Goal: Transaction & Acquisition: Purchase product/service

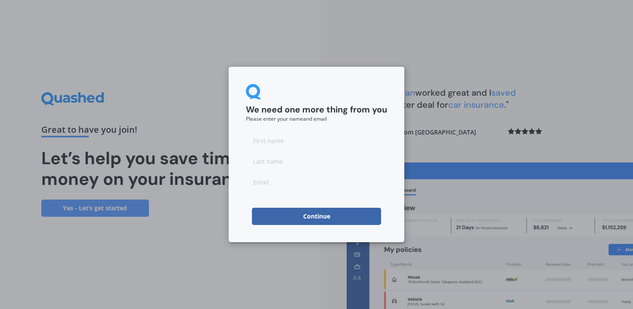
click at [267, 137] on input at bounding box center [316, 140] width 141 height 17
type input "[PERSON_NAME]"
type input "[PERSON_NAME][EMAIL_ADDRESS][PERSON_NAME][DOMAIN_NAME]"
click at [300, 218] on button "Continue" at bounding box center [316, 216] width 129 height 17
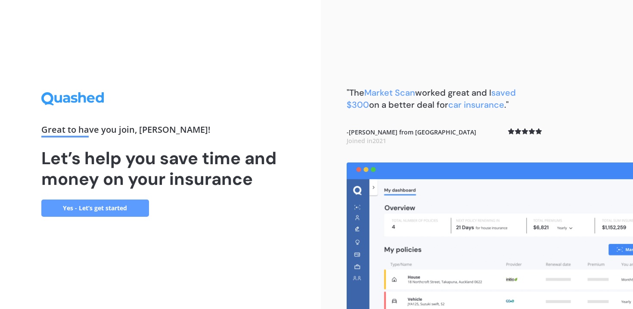
click at [118, 209] on link "Yes - Let’s get started" at bounding box center [95, 207] width 108 height 17
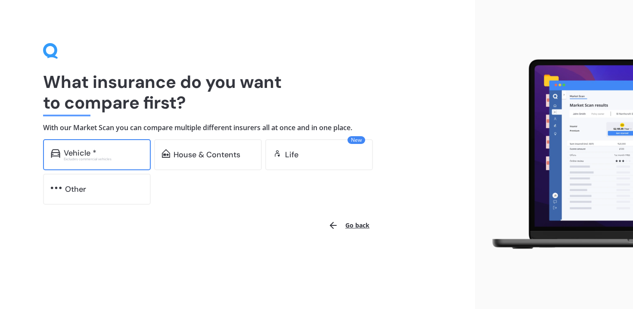
click at [108, 158] on div "Excludes commercial vehicles" at bounding box center [103, 158] width 79 height 3
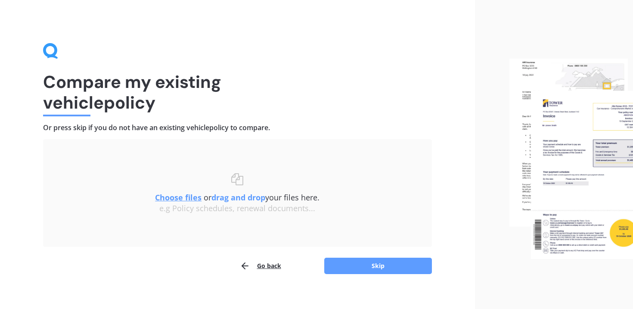
scroll to position [8, 0]
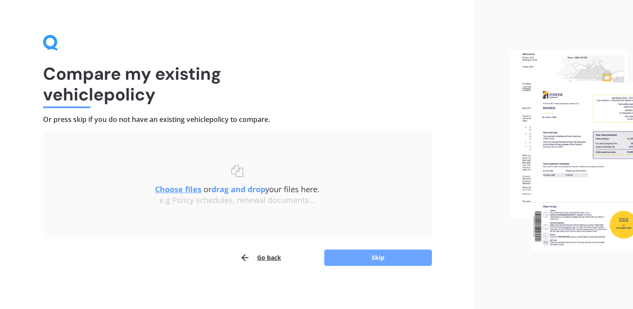
click at [333, 260] on button "Skip" at bounding box center [378, 257] width 108 height 16
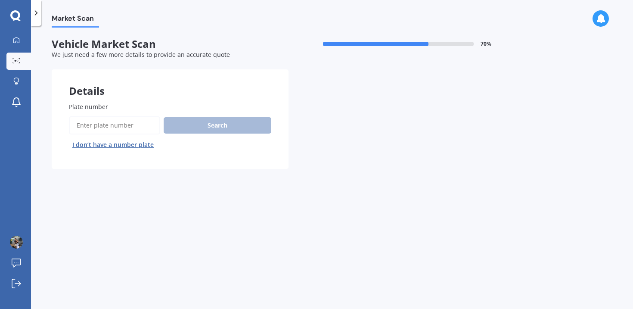
click at [126, 121] on input "Plate number" at bounding box center [114, 125] width 91 height 18
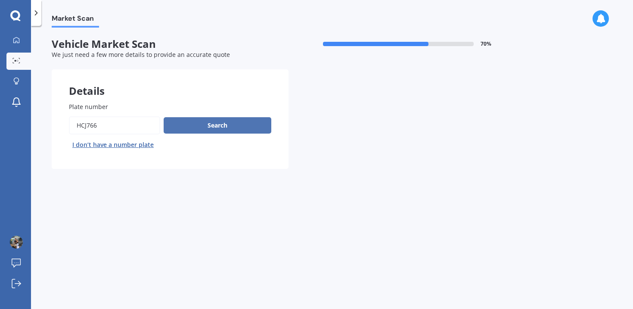
type input "HCJ766"
click at [166, 129] on button "Search" at bounding box center [218, 125] width 108 height 16
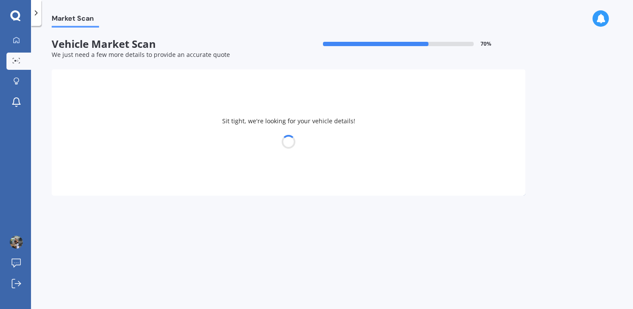
select select "SUBARU"
select select "IMPREZA"
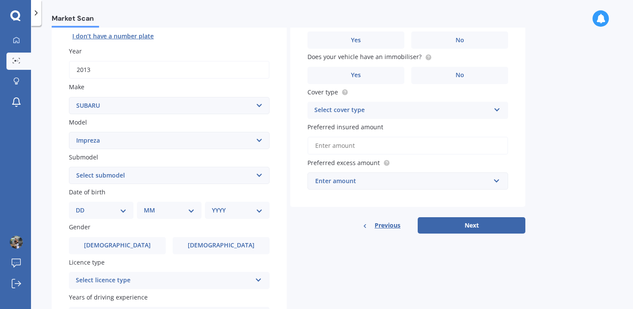
scroll to position [111, 0]
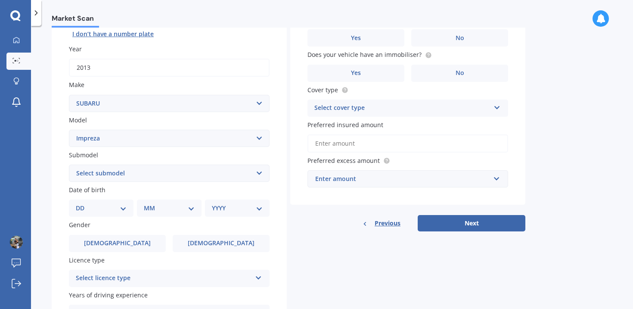
click at [159, 172] on select "Select submodel (All other turbo) 2.0i 2.0i Luxury 2.0i S Edition 2.0R 2.0R Spo…" at bounding box center [169, 173] width 201 height 17
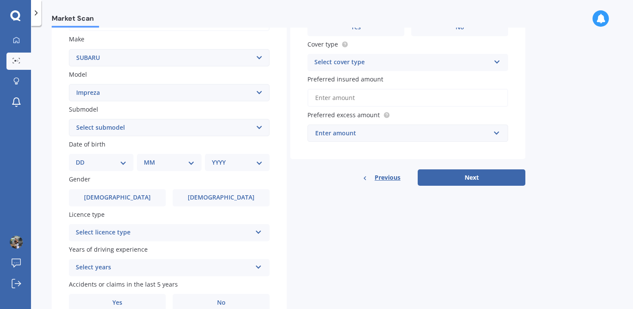
scroll to position [180, 0]
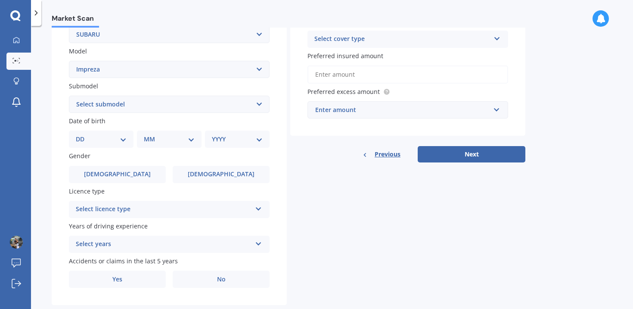
click at [123, 138] on select "DD 01 02 03 04 05 06 07 08 09 10 11 12 13 14 15 16 17 18 19 20 21 22 23 24 25 2…" at bounding box center [101, 138] width 51 height 9
select select "13"
click at [83, 136] on select "DD 01 02 03 04 05 06 07 08 09 10 11 12 13 14 15 16 17 18 19 20 21 22 23 24 25 2…" at bounding box center [101, 138] width 51 height 9
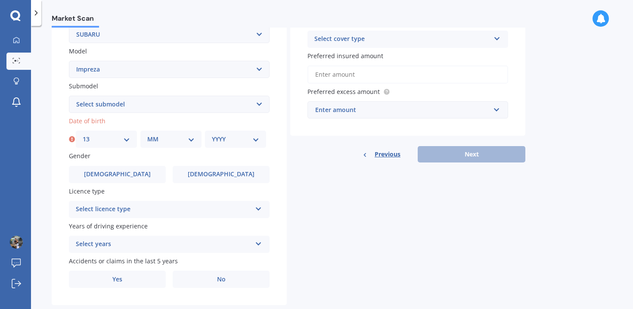
click at [178, 140] on select "MM 01 02 03 04 05 06 07 08 09 10 11 12" at bounding box center [170, 138] width 47 height 9
select select "06"
click at [147, 136] on select "MM 01 02 03 04 05 06 07 08 09 10 11 12" at bounding box center [170, 138] width 47 height 9
click at [241, 140] on select "YYYY 2025 2024 2023 2022 2021 2020 2019 2018 2017 2016 2015 2014 2013 2012 2011…" at bounding box center [235, 138] width 47 height 9
select select "2000"
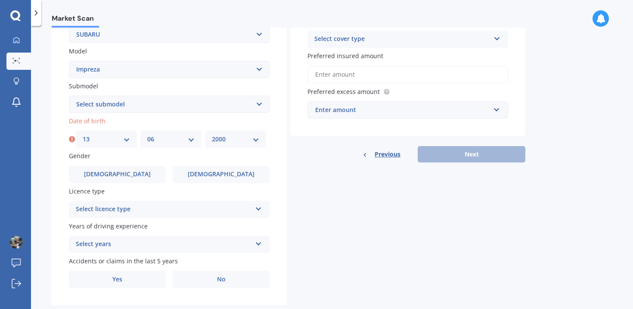
click at [212, 136] on select "YYYY 2025 2024 2023 2022 2021 2020 2019 2018 2017 2016 2015 2014 2013 2012 2011…" at bounding box center [235, 138] width 47 height 9
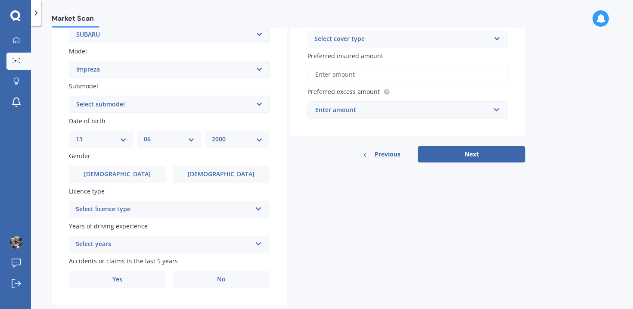
scroll to position [200, 0]
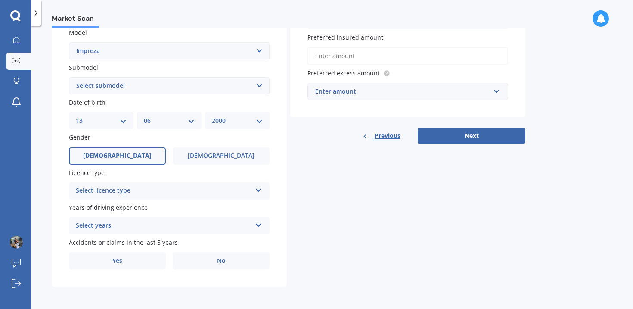
click at [118, 158] on span "[DEMOGRAPHIC_DATA]" at bounding box center [117, 155] width 68 height 7
click at [0, 0] on input "[DEMOGRAPHIC_DATA]" at bounding box center [0, 0] width 0 height 0
click at [129, 193] on div "Select licence type" at bounding box center [164, 191] width 176 height 10
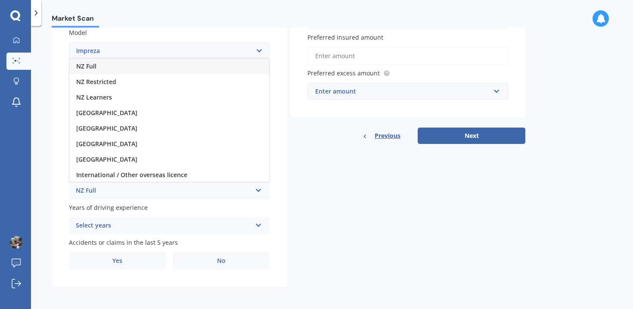
click at [107, 65] on div "NZ Full" at bounding box center [169, 67] width 200 height 16
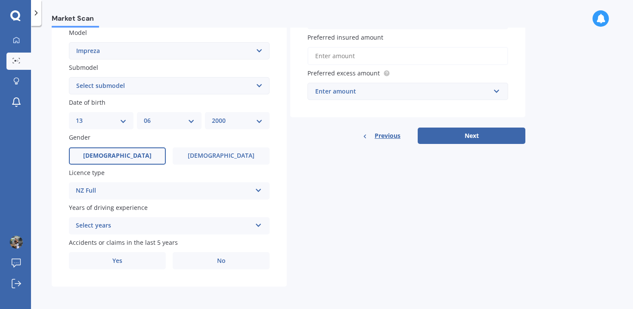
click at [141, 224] on div "Select years" at bounding box center [164, 226] width 176 height 10
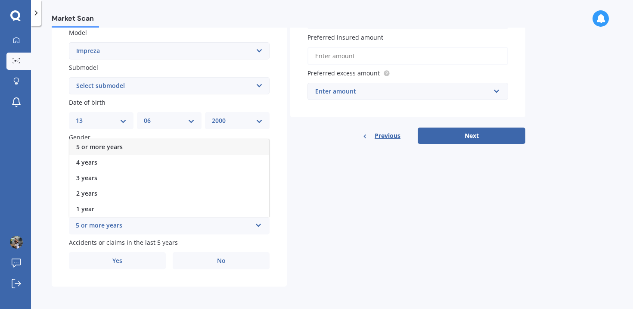
click at [135, 148] on div "5 or more years" at bounding box center [169, 147] width 200 height 16
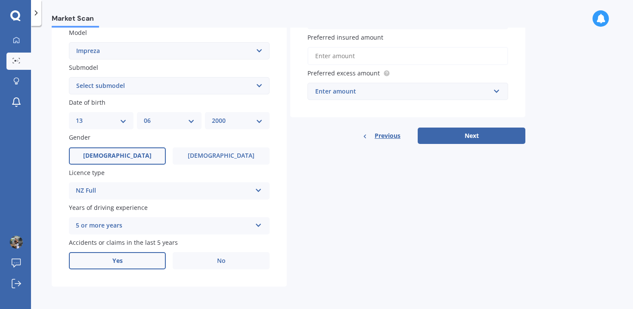
click at [162, 256] on label "Yes" at bounding box center [117, 260] width 97 height 17
click at [0, 0] on input "Yes" at bounding box center [0, 0] width 0 height 0
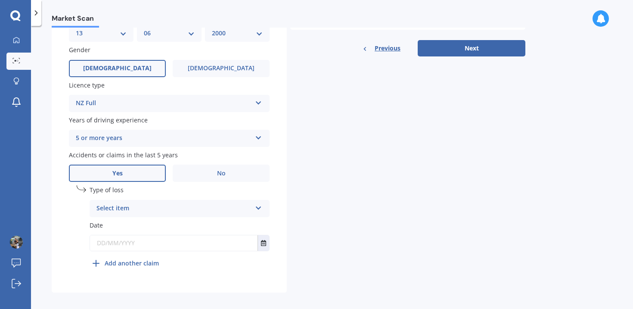
scroll to position [292, 0]
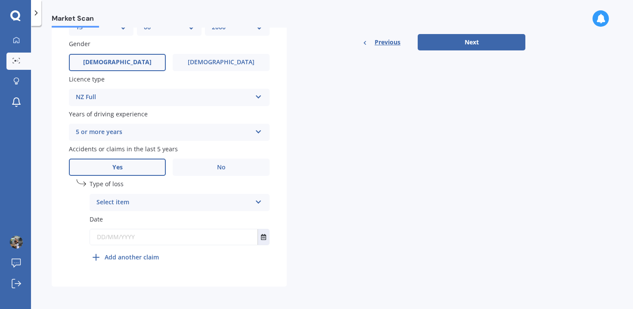
click at [150, 204] on div "Select item" at bounding box center [174, 202] width 155 height 10
click at [149, 222] on div "At fault accident" at bounding box center [179, 220] width 179 height 16
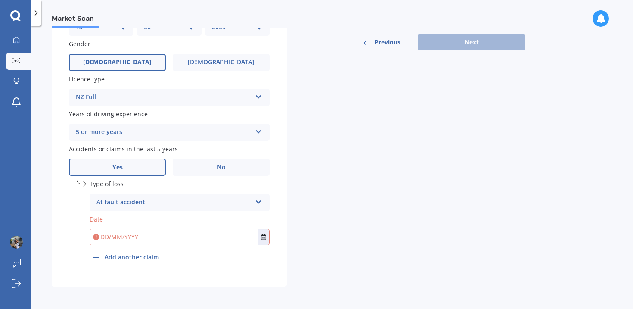
click at [150, 243] on input "text" at bounding box center [174, 237] width 168 height 16
click at [262, 240] on icon "Select date" at bounding box center [263, 237] width 5 height 6
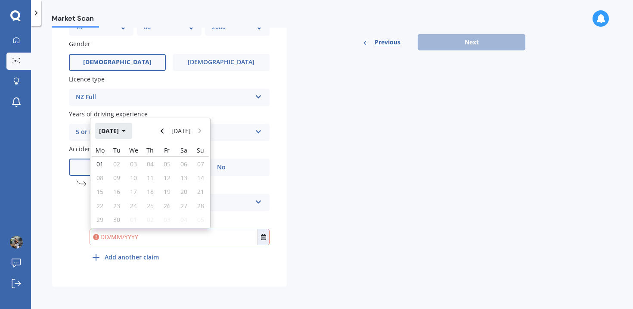
click at [124, 134] on button "[DATE]" at bounding box center [113, 131] width 37 height 16
click at [104, 133] on button "2025" at bounding box center [110, 131] width 31 height 16
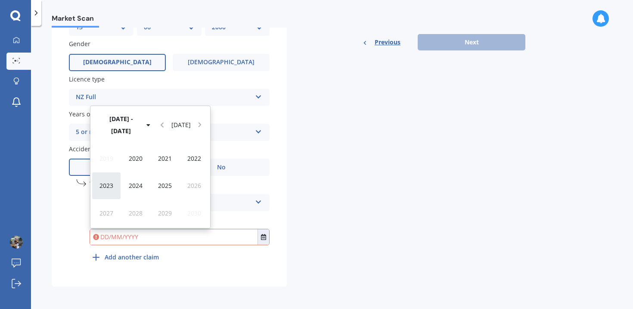
click at [115, 186] on div "2023" at bounding box center [106, 185] width 29 height 27
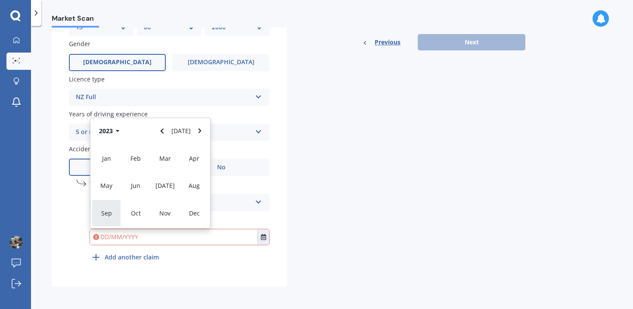
click at [109, 212] on span "Sep" at bounding box center [106, 213] width 11 height 8
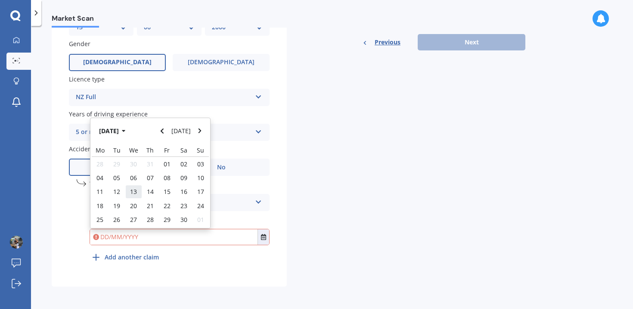
click at [127, 195] on div "13" at bounding box center [133, 192] width 17 height 14
type input "[DATE]"
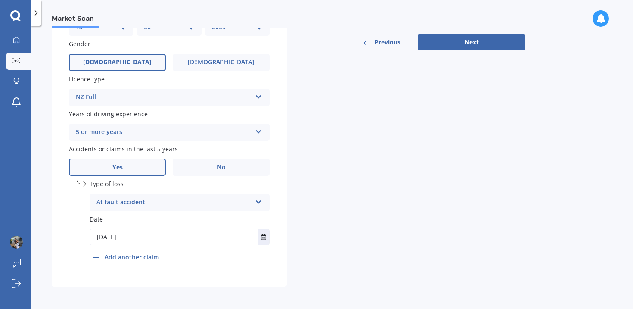
click at [187, 263] on div "undefined 1 Type of loss At fault accident At fault accident Not at fault accid…" at bounding box center [180, 222] width 180 height 86
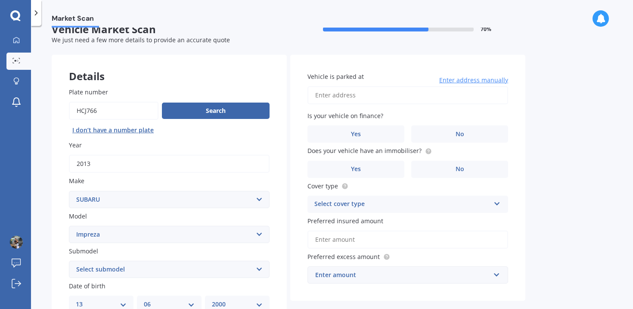
scroll to position [23, 0]
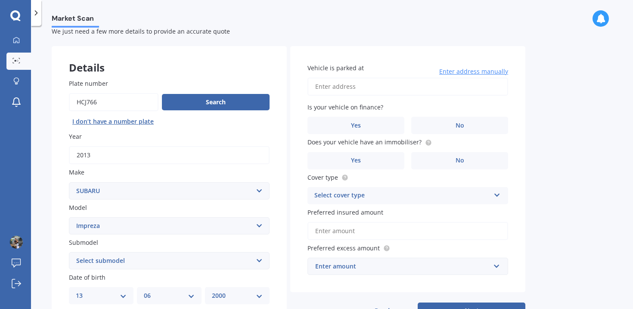
click at [337, 84] on input "Vehicle is parked at" at bounding box center [408, 87] width 201 height 18
click at [372, 87] on input "[STREET_ADDRESS][PERSON_NAME]" at bounding box center [408, 87] width 201 height 18
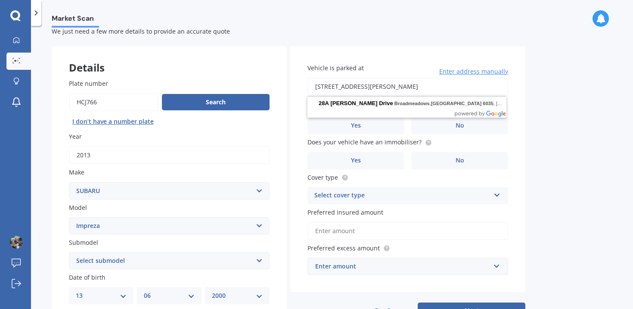
click at [418, 87] on input "[STREET_ADDRESS][PERSON_NAME]" at bounding box center [408, 87] width 201 height 18
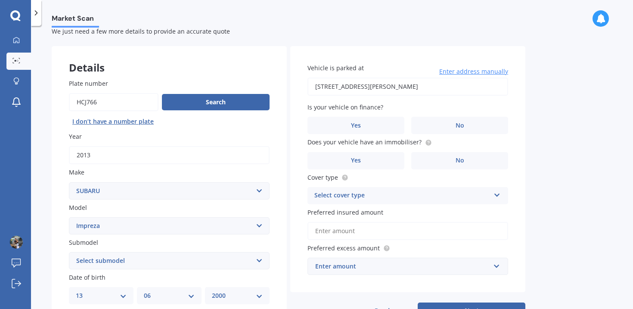
type input "[STREET_ADDRESS][PERSON_NAME]"
click at [443, 125] on label "No" at bounding box center [459, 125] width 97 height 17
click at [0, 0] on input "No" at bounding box center [0, 0] width 0 height 0
click at [427, 145] on icon at bounding box center [428, 142] width 7 height 7
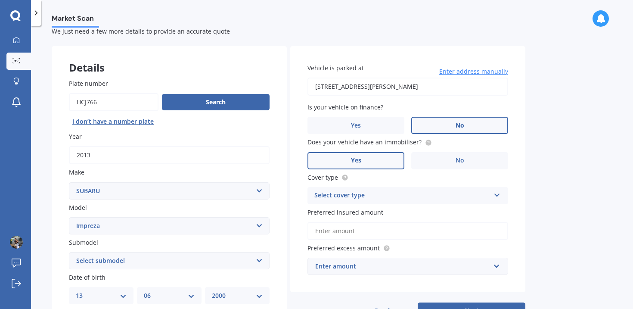
click at [392, 153] on label "Yes" at bounding box center [356, 160] width 97 height 17
click at [0, 0] on input "Yes" at bounding box center [0, 0] width 0 height 0
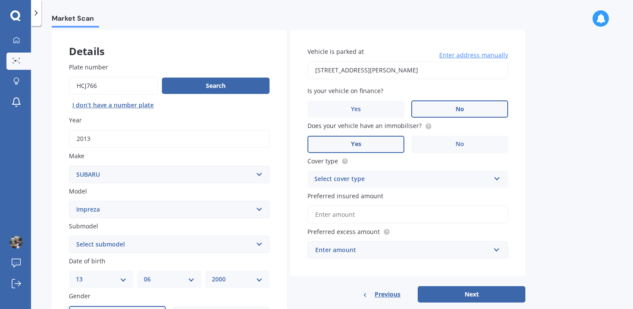
scroll to position [51, 0]
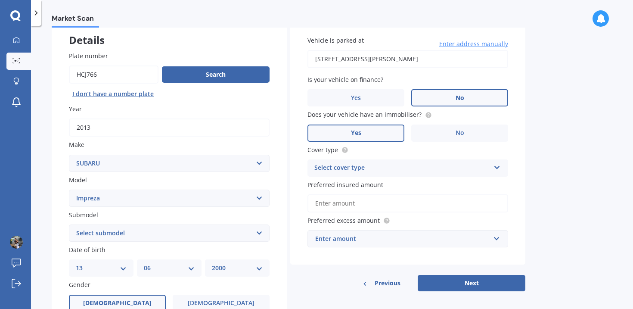
click at [404, 168] on div "Select cover type" at bounding box center [402, 168] width 176 height 10
click at [386, 187] on div "Comprehensive" at bounding box center [408, 185] width 200 height 16
click at [380, 211] on input "Preferred insured amount" at bounding box center [408, 203] width 201 height 18
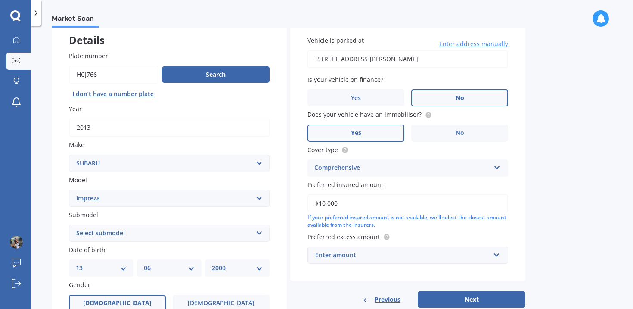
type input "$10,000"
click at [521, 214] on div "Vehicle is parked at [STREET_ADDRESS][PERSON_NAME] Enter address manually Is yo…" at bounding box center [407, 150] width 235 height 262
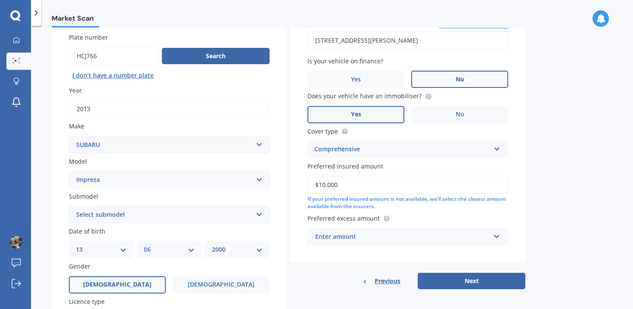
scroll to position [72, 0]
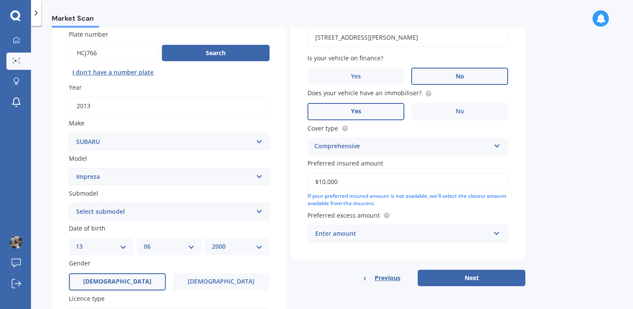
click at [471, 237] on div "Enter amount" at bounding box center [402, 233] width 175 height 9
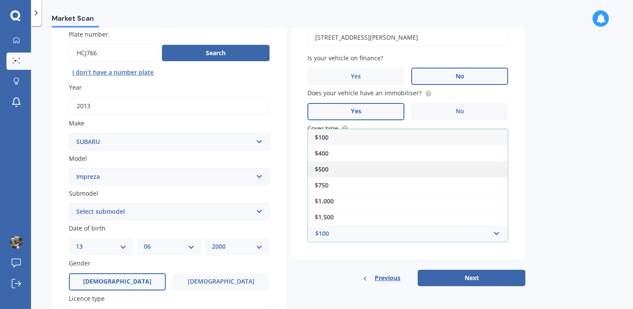
click at [385, 171] on div "$500" at bounding box center [408, 169] width 200 height 16
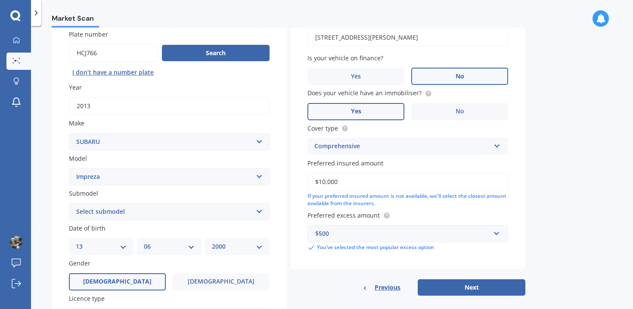
click at [543, 225] on div "Market Scan Vehicle Market Scan 70 % We just need a few more details to provide…" at bounding box center [332, 169] width 602 height 283
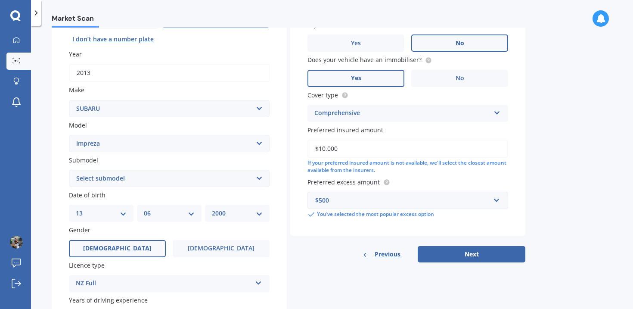
click at [476, 203] on div "$500" at bounding box center [402, 200] width 175 height 9
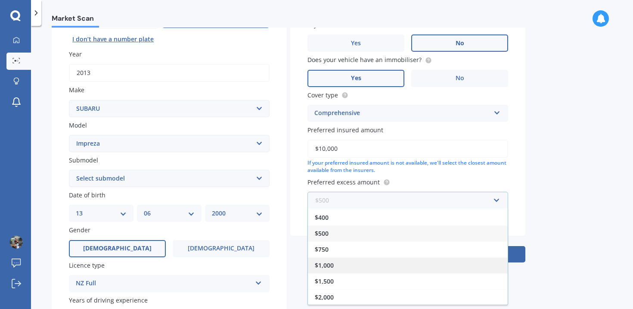
scroll to position [2, 0]
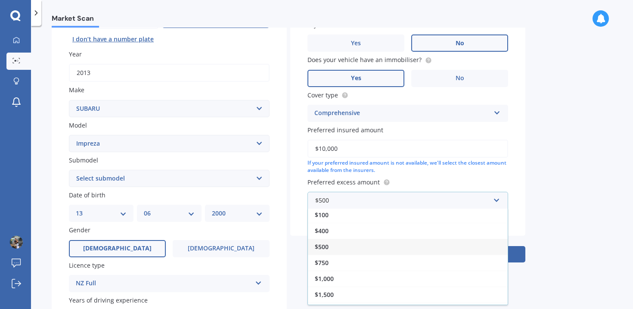
click at [454, 249] on div "$500" at bounding box center [408, 247] width 200 height 16
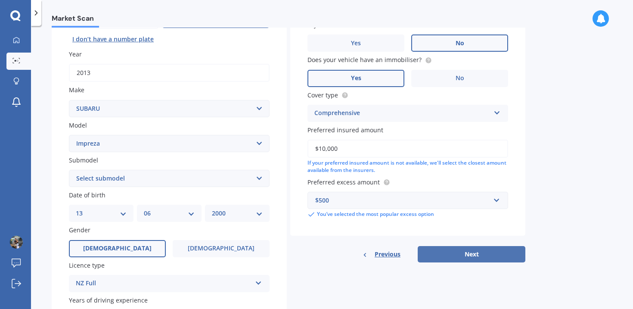
click at [454, 258] on button "Next" at bounding box center [472, 254] width 108 height 16
click at [238, 179] on select "Select submodel (All other turbo) 2.0i 2.0i Luxury 2.0i S Edition 2.0R 2.0R Spo…" at bounding box center [169, 178] width 201 height 17
click at [152, 177] on select "Select submodel (All other turbo) 2.0i 2.0i Luxury 2.0i S Edition 2.0R 2.0R Spo…" at bounding box center [169, 178] width 201 height 17
select select "2.0I"
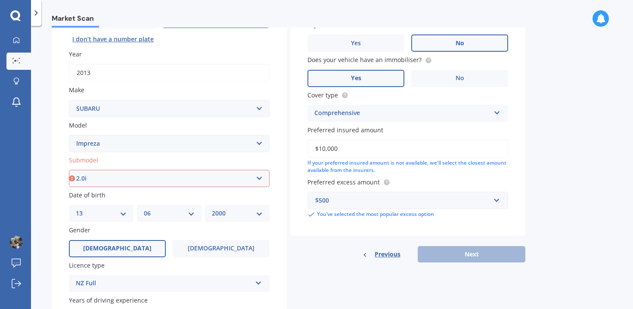
click at [69, 171] on select "Select submodel (All other turbo) 2.0i 2.0i Luxury 2.0i S Edition 2.0R 2.0R Spo…" at bounding box center [169, 178] width 201 height 17
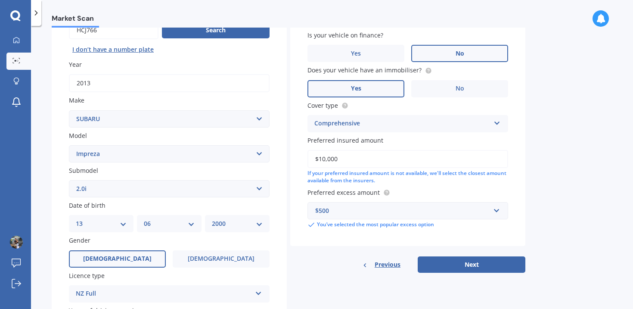
scroll to position [90, 0]
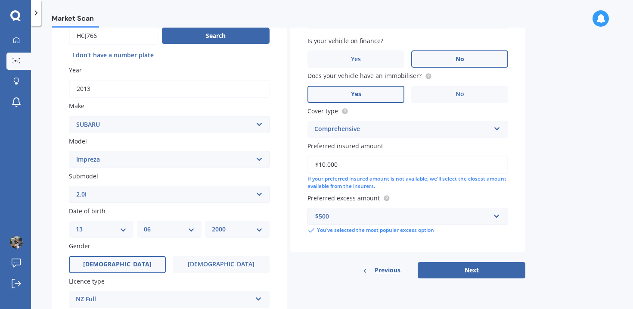
click at [162, 202] on select "Select submodel (All other turbo) 2.0i 2.0i Luxury 2.0i S Edition 2.0R 2.0R Spo…" at bounding box center [169, 194] width 201 height 17
click at [69, 187] on select "Select submodel (All other turbo) 2.0i 2.0i Luxury 2.0i S Edition 2.0R 2.0R Spo…" at bounding box center [169, 194] width 201 height 17
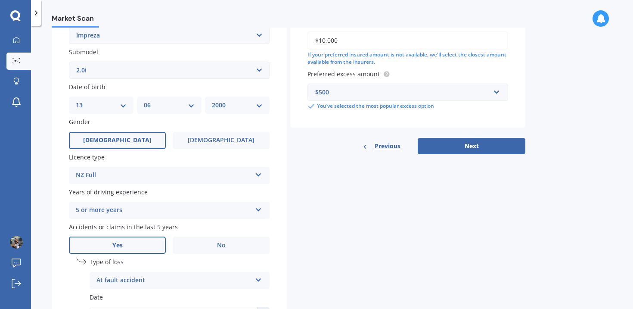
scroll to position [264, 0]
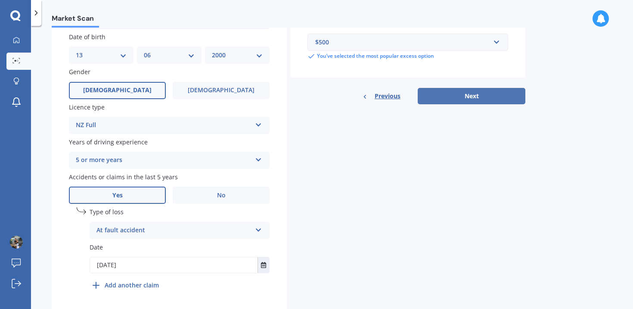
click at [445, 95] on button "Next" at bounding box center [472, 96] width 108 height 16
select select "13"
select select "06"
select select "2000"
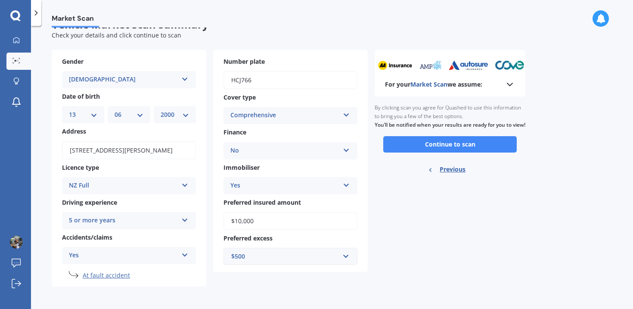
scroll to position [0, 0]
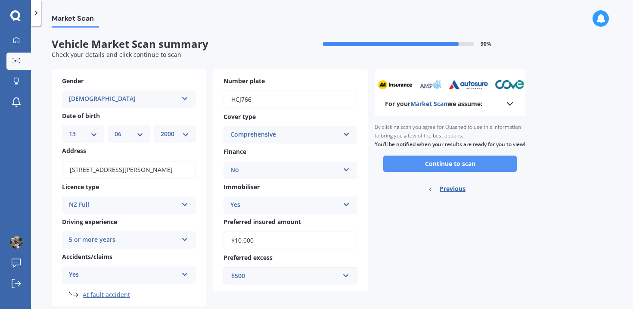
click at [421, 165] on button "Continue to scan" at bounding box center [450, 164] width 134 height 16
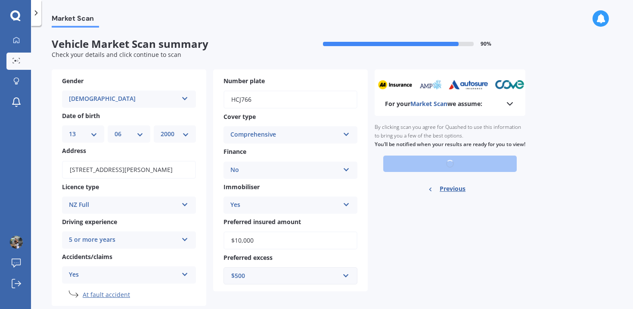
scroll to position [21, 0]
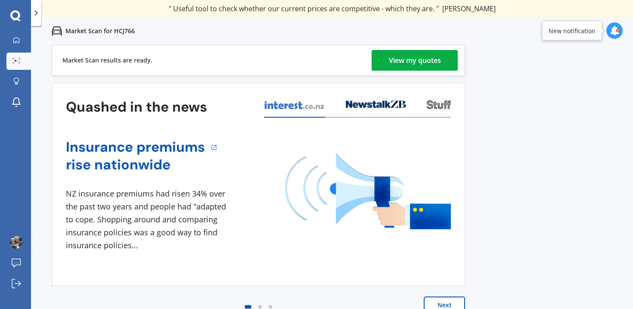
click at [417, 60] on div "View my quotes" at bounding box center [415, 60] width 52 height 21
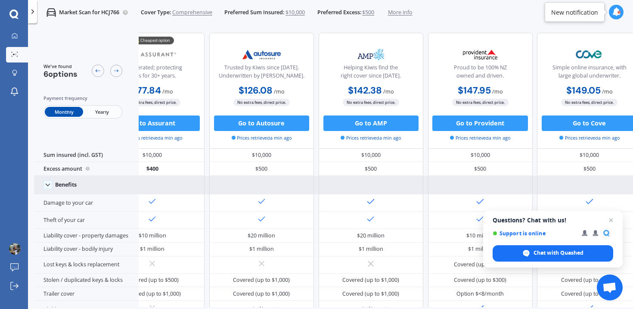
scroll to position [0, 178]
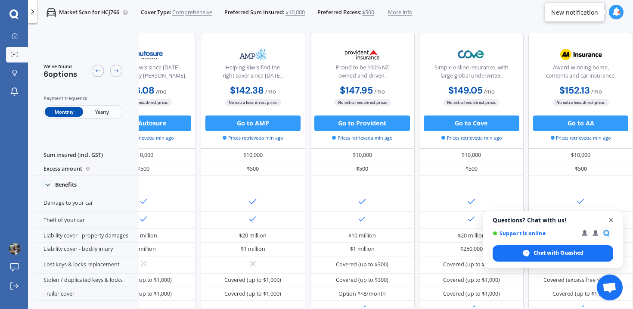
click at [611, 222] on span "Open chat" at bounding box center [611, 220] width 11 height 11
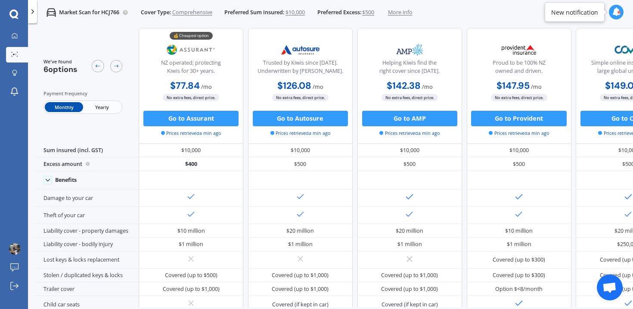
scroll to position [0, 0]
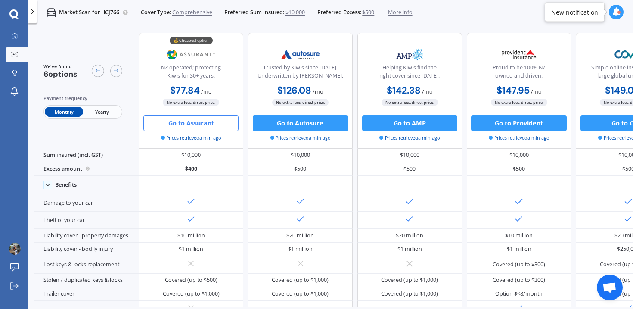
click at [202, 120] on button "Go to Assurant" at bounding box center [190, 123] width 95 height 16
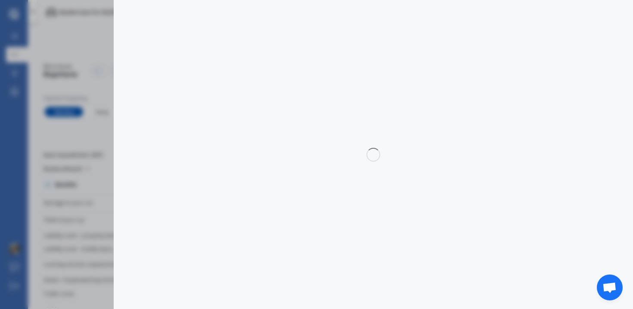
select select "Monthly"
select select "full"
select select "0"
select select "[GEOGRAPHIC_DATA]"
select select "SUBARU"
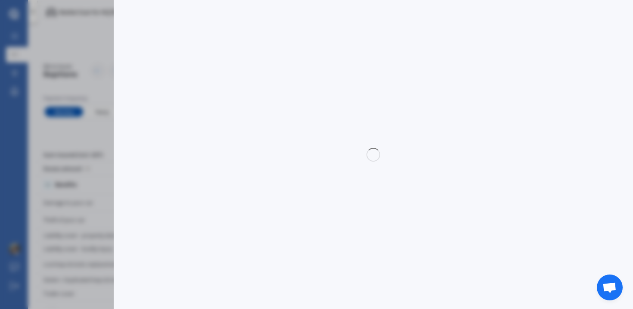
select select "IMPREZA"
select select "2.0I"
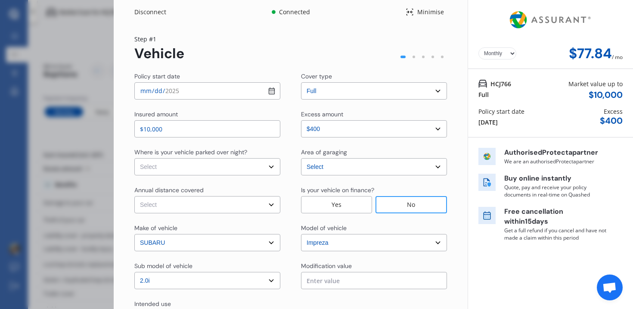
click at [318, 125] on select "Select excess amount $400 $900 $1,400" at bounding box center [374, 128] width 146 height 17
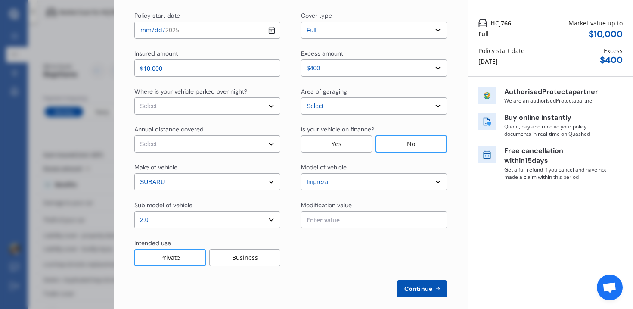
scroll to position [63, 0]
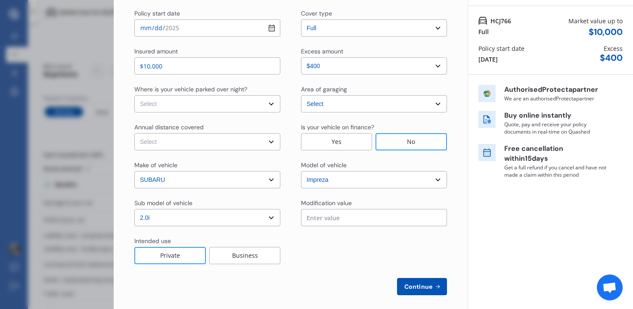
click at [229, 214] on select "Select sub-model (All other turbo) 2.0i 2.0i Luxury 2.0i S Edition 2.0R 2.0R Sp…" at bounding box center [207, 217] width 146 height 17
click at [311, 249] on div at bounding box center [374, 251] width 146 height 28
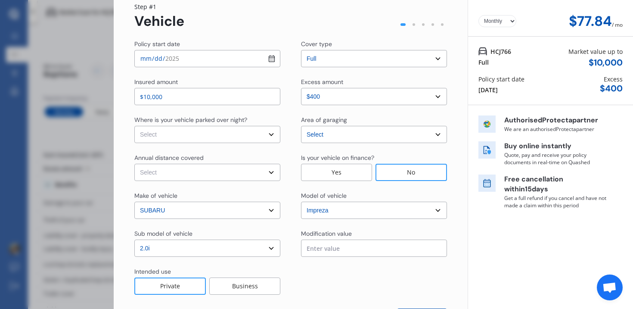
scroll to position [33, 0]
click at [153, 131] on select "Select In a garage On own property On street or road" at bounding box center [207, 133] width 146 height 17
select select "On street or road"
click at [134, 125] on select "Select In a garage On own property On street or road" at bounding box center [207, 133] width 146 height 17
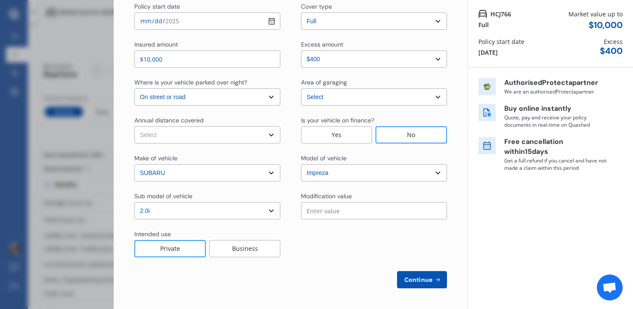
click at [414, 280] on span "Continue" at bounding box center [418, 279] width 31 height 7
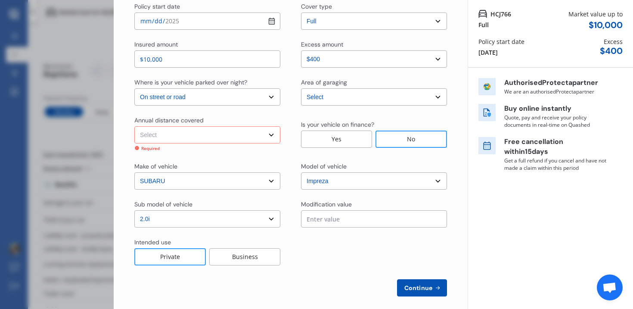
click at [252, 131] on select "Select Low (less than 15,000km per year) Average (15,000-30,000km per year) Hig…" at bounding box center [207, 134] width 146 height 17
select select "15000"
click at [134, 126] on select "Select Low (less than 15,000km per year) Average (15,000-30,000km per year) Hig…" at bounding box center [207, 134] width 146 height 17
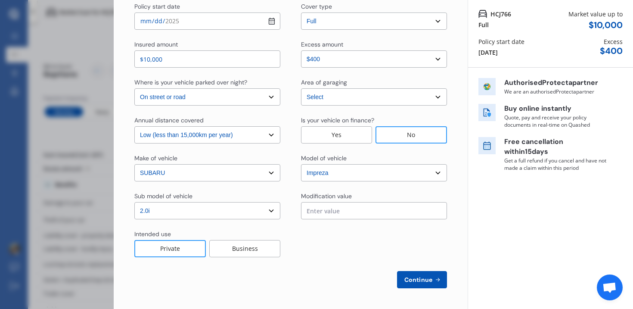
click at [411, 281] on span "Continue" at bounding box center [418, 279] width 31 height 7
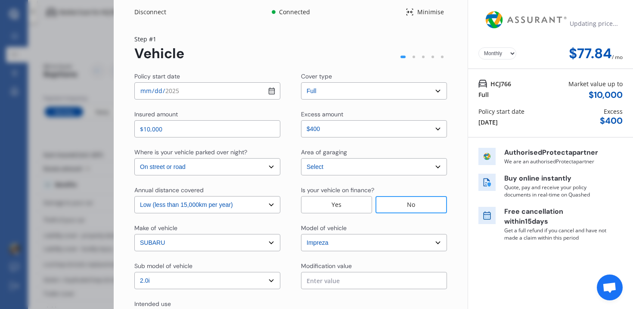
select select "Mr"
select select "13"
select select "06"
select select "2000"
select select "full"
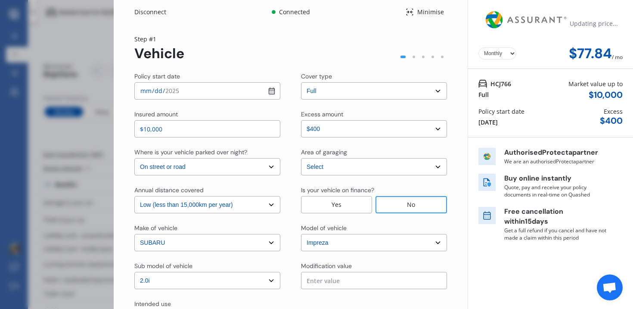
select select "more than 4 years"
select select "[GEOGRAPHIC_DATA]"
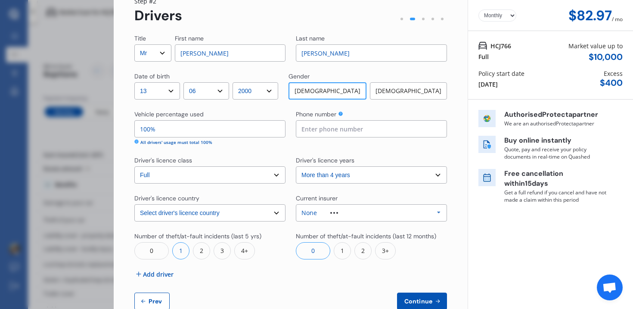
scroll to position [37, 0]
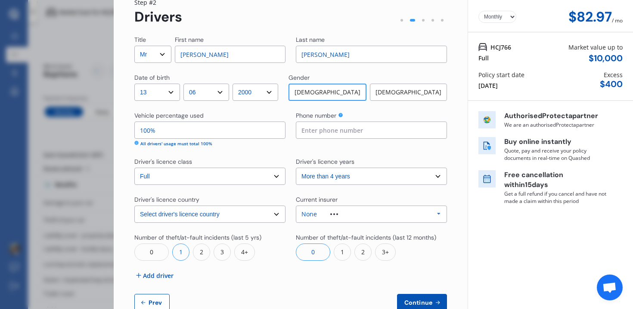
click at [25, 288] on div "Disconnect Connected Minimise Yearly Monthly $82.97 / mo Step # 2 Drivers Title…" at bounding box center [316, 154] width 633 height 309
click at [60, 233] on div "Disconnect Connected Minimise Yearly Monthly $82.97 / mo Step # 2 Drivers Title…" at bounding box center [316, 154] width 633 height 309
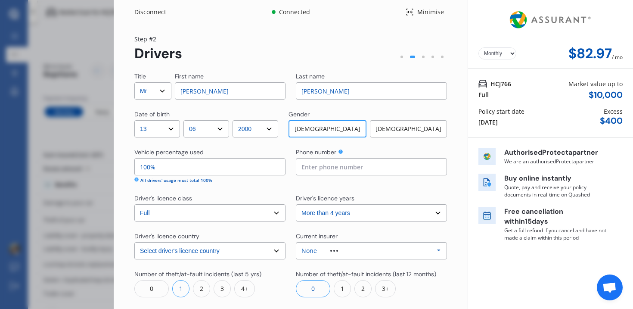
click at [148, 13] on div "Disconnect" at bounding box center [154, 12] width 41 height 9
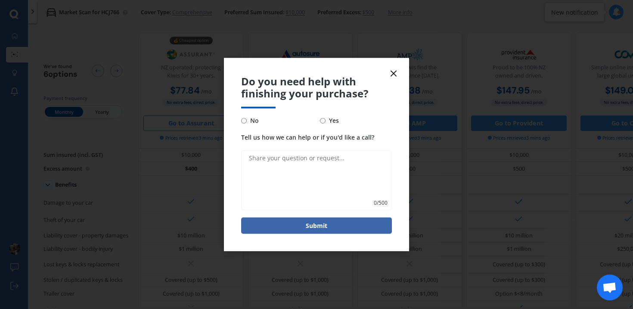
click at [237, 127] on form "Do you need help with finishing your purchase? No Yes Tell us how we can help o…" at bounding box center [316, 154] width 185 height 193
click at [247, 125] on span "No" at bounding box center [253, 120] width 12 height 10
click at [246, 123] on input "No" at bounding box center [244, 121] width 6 height 6
radio input "true"
click at [399, 68] on form "Do you need help with finishing your purchase? No Yes Tell us how we can help o…" at bounding box center [316, 154] width 185 height 193
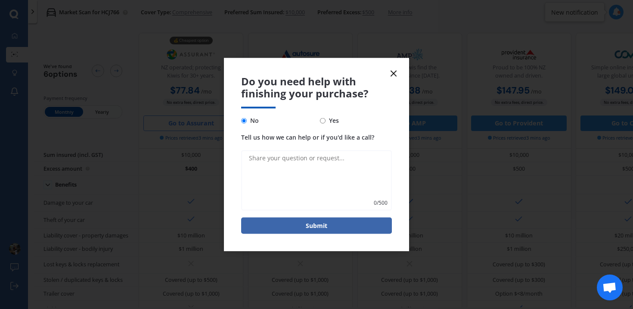
click at [395, 73] on icon at bounding box center [394, 73] width 10 height 10
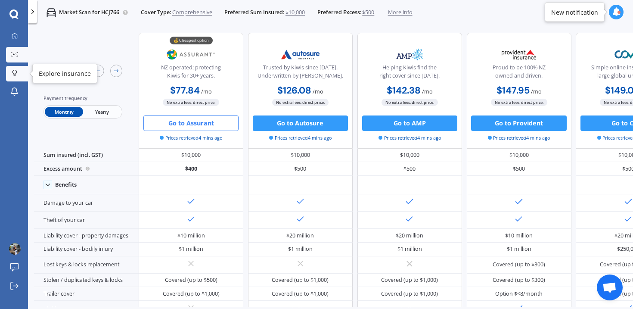
click at [20, 75] on div at bounding box center [15, 74] width 12 height 8
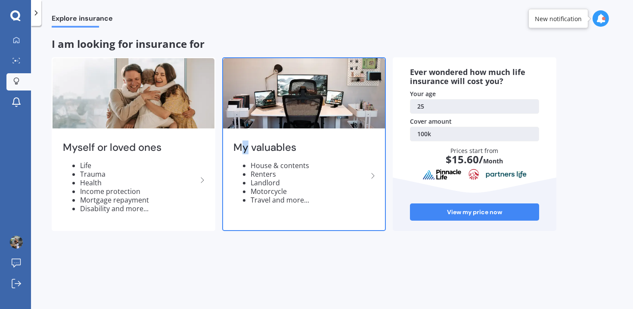
click at [246, 150] on h2 "My valuables" at bounding box center [300, 147] width 134 height 13
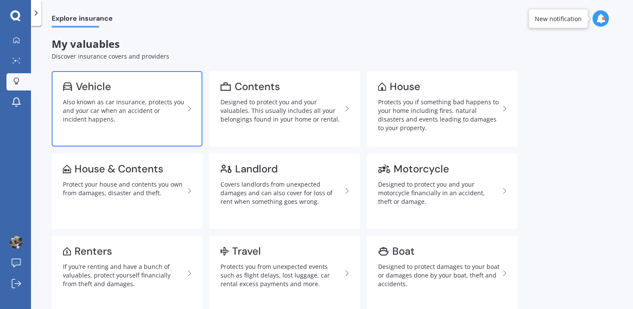
click at [166, 90] on div "Vehicle" at bounding box center [123, 86] width 121 height 9
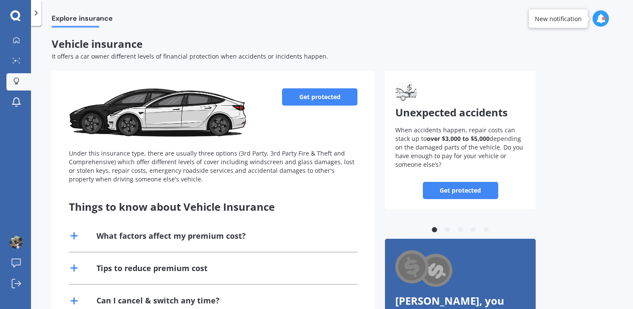
click at [323, 100] on link "Get protected" at bounding box center [319, 96] width 75 height 17
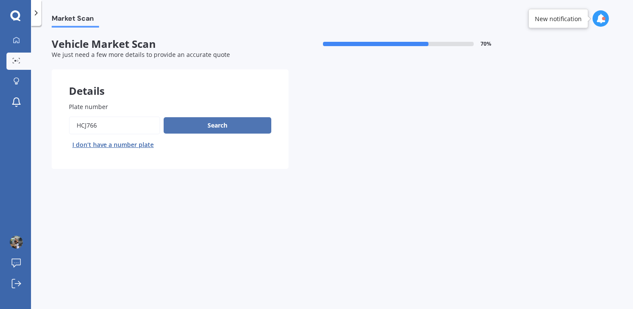
click at [207, 123] on button "Search" at bounding box center [218, 125] width 108 height 16
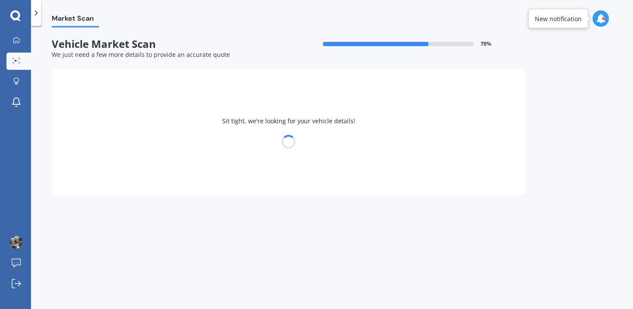
select select "SUBARU"
select select "IMPREZA"
select select "13"
select select "06"
select select "2000"
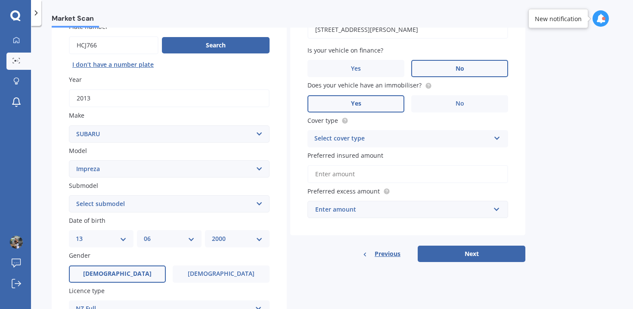
scroll to position [74, 0]
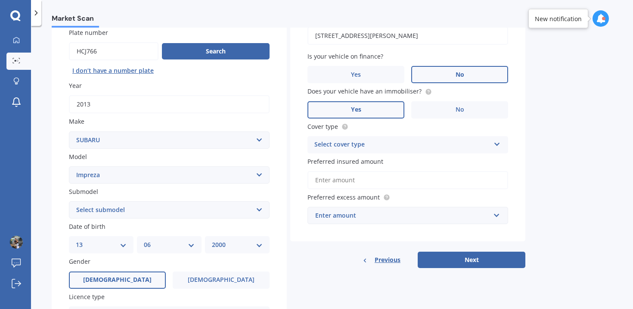
click at [331, 137] on div "Select cover type Comprehensive Third Party, Fire & Theft Third Party" at bounding box center [408, 144] width 201 height 17
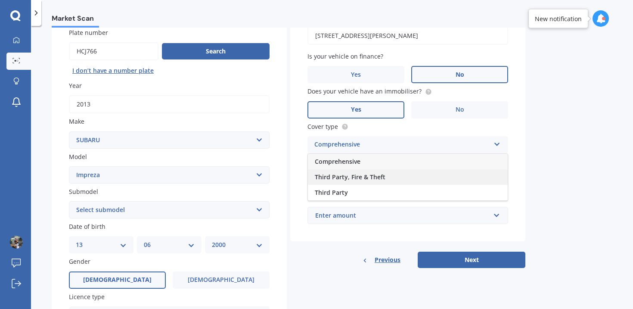
click at [339, 183] on div "Third Party, Fire & Theft" at bounding box center [408, 177] width 200 height 16
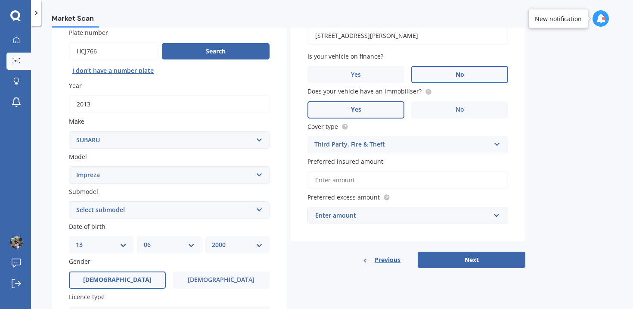
click at [389, 175] on input "Preferred insured amount" at bounding box center [408, 180] width 201 height 18
type input "$10,000"
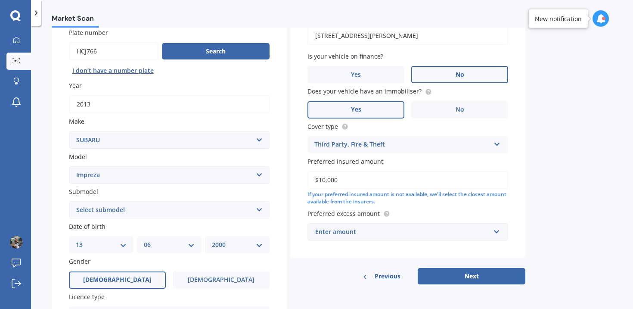
click at [433, 212] on label "Preferred excess amount" at bounding box center [406, 213] width 197 height 9
click at [427, 183] on input "$10,000" at bounding box center [408, 180] width 201 height 18
click at [431, 202] on div "If your preferred insured amount is not available, we'll select the closest amo…" at bounding box center [408, 198] width 201 height 15
click at [416, 227] on input "text" at bounding box center [404, 232] width 193 height 16
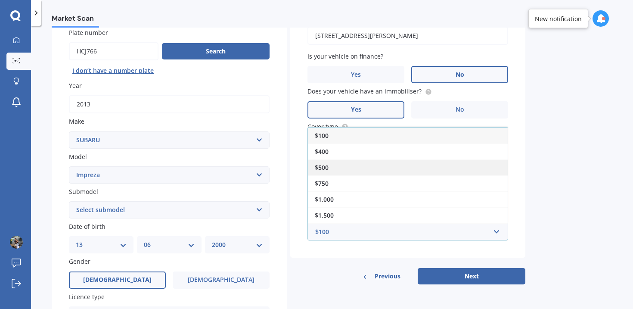
click at [390, 167] on div "$500" at bounding box center [408, 167] width 200 height 16
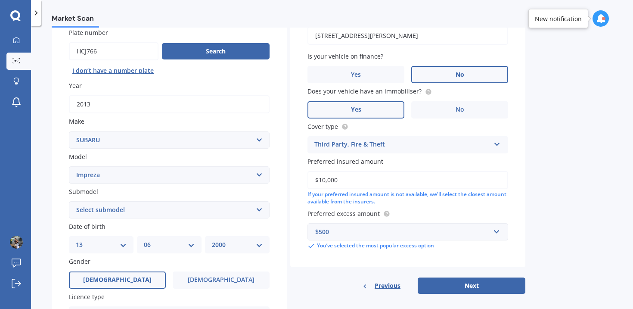
click at [430, 212] on label "Preferred excess amount" at bounding box center [406, 213] width 197 height 9
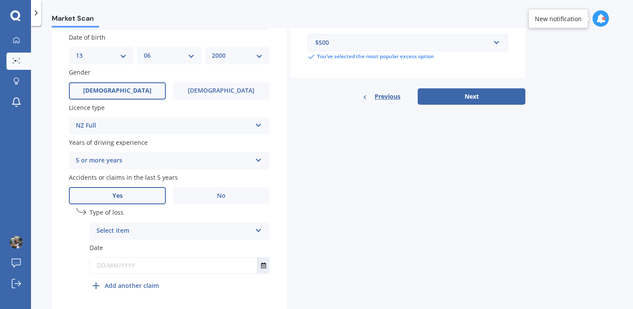
scroll to position [265, 0]
click at [169, 230] on div "Select item" at bounding box center [174, 229] width 155 height 10
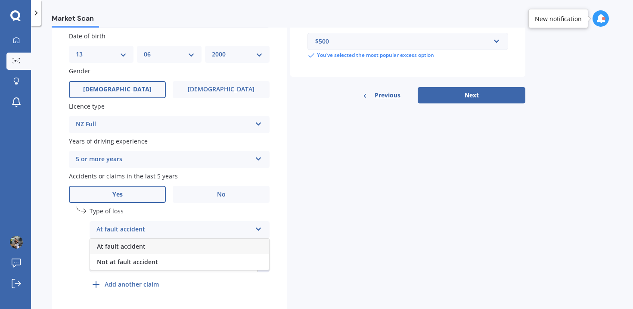
click at [160, 246] on div "At fault accident" at bounding box center [179, 247] width 179 height 16
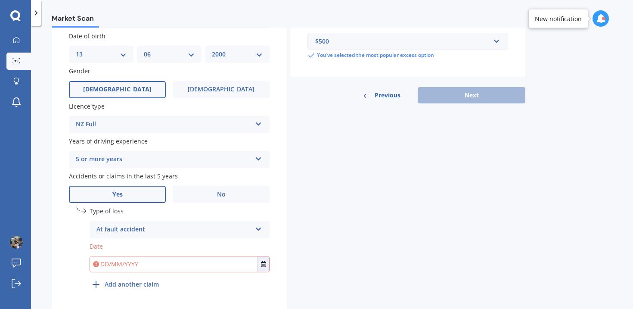
click at [159, 261] on input "text" at bounding box center [174, 264] width 168 height 16
click at [265, 267] on icon "Select date" at bounding box center [263, 264] width 5 height 6
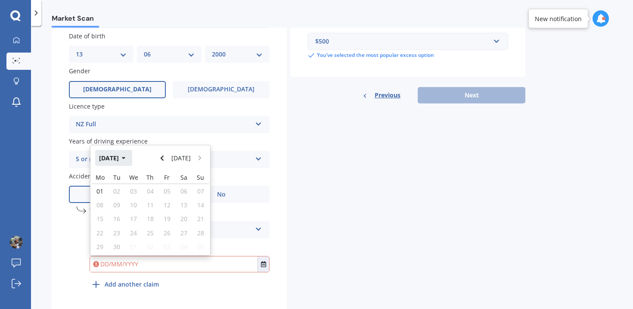
click at [122, 161] on button "[DATE]" at bounding box center [113, 158] width 37 height 16
click at [121, 164] on button "2025" at bounding box center [110, 158] width 31 height 16
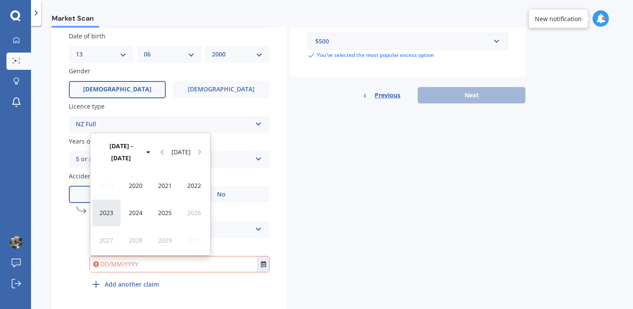
click at [107, 215] on span "2023" at bounding box center [107, 213] width 14 height 8
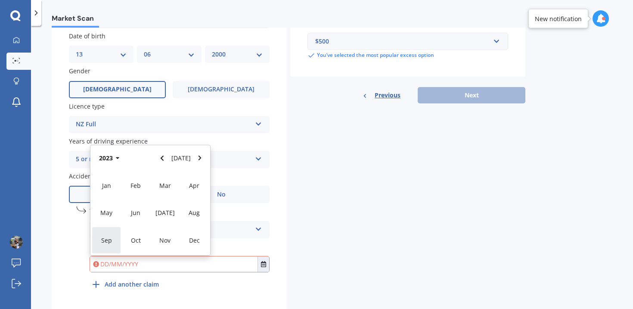
click at [114, 232] on div "Sep" at bounding box center [106, 240] width 29 height 27
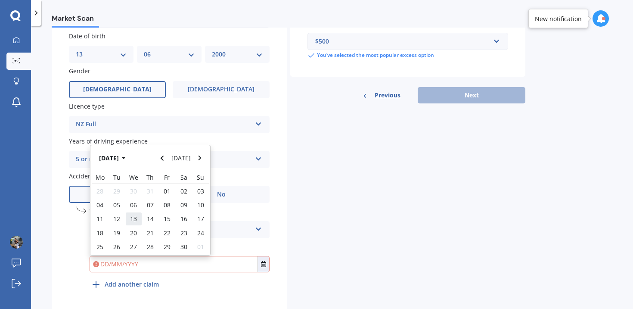
click at [138, 222] on div "13" at bounding box center [133, 219] width 17 height 14
type input "[DATE]"
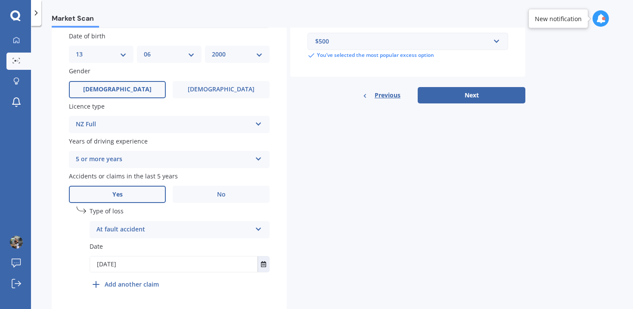
click at [307, 199] on div "Details Plate number Search I don’t have a number plate Year [DATE] Make Select…" at bounding box center [289, 59] width 474 height 509
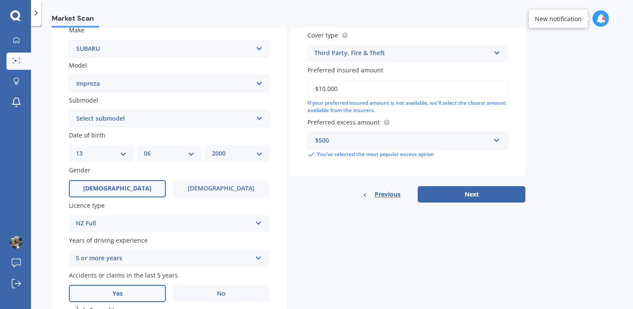
scroll to position [165, 0]
click at [246, 114] on select "Select submodel (All other turbo) 2.0i 2.0i Luxury 2.0i S Edition 2.0R 2.0R Spo…" at bounding box center [169, 118] width 201 height 17
select select "2.0I"
click at [69, 111] on select "Select submodel (All other turbo) 2.0i 2.0i Luxury 2.0i S Edition 2.0R 2.0R Spo…" at bounding box center [169, 118] width 201 height 17
click at [374, 265] on div "Details Plate number Search I don’t have a number plate Year [DATE] Make Select…" at bounding box center [289, 158] width 474 height 509
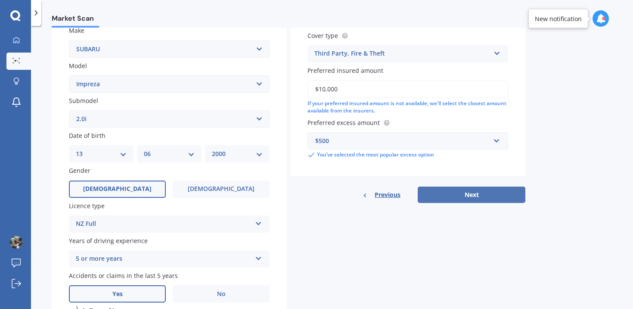
click at [450, 193] on button "Next" at bounding box center [472, 195] width 108 height 16
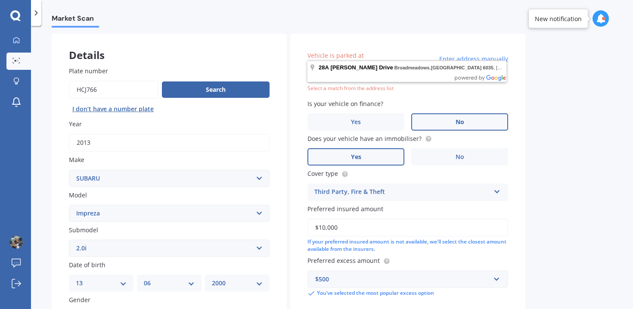
scroll to position [34, 0]
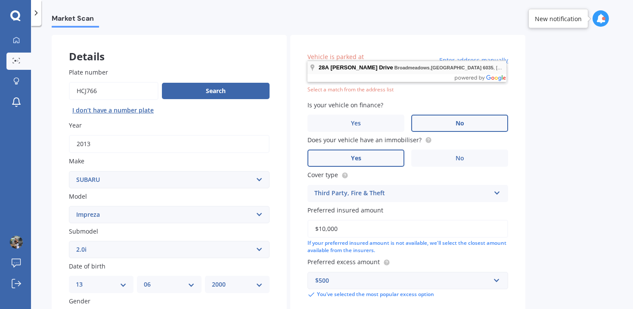
type input "[STREET_ADDRESS][PERSON_NAME]"
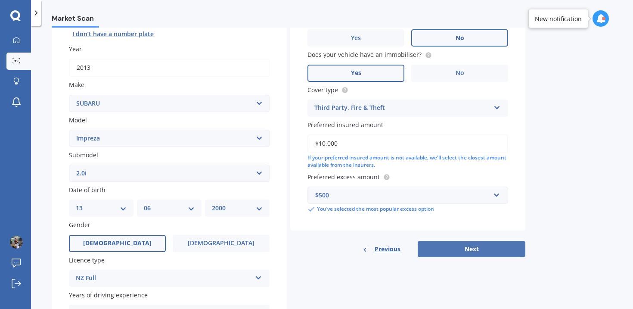
click at [459, 252] on button "Next" at bounding box center [472, 249] width 108 height 16
select select "13"
select select "06"
select select "2000"
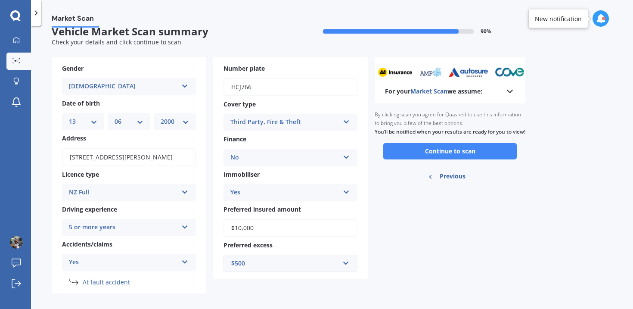
scroll to position [21, 0]
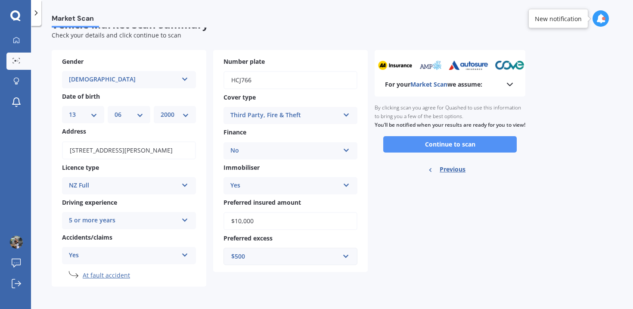
click at [472, 153] on button "Continue to scan" at bounding box center [450, 144] width 134 height 16
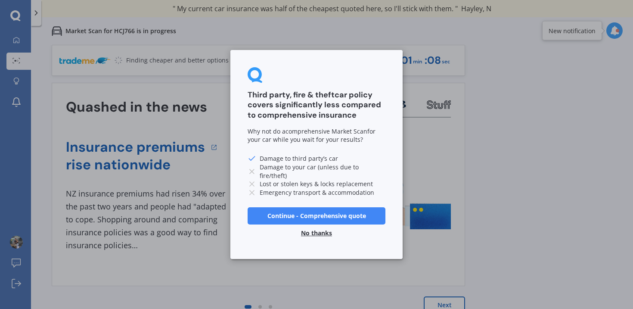
click at [318, 232] on button "No thanks" at bounding box center [316, 232] width 41 height 17
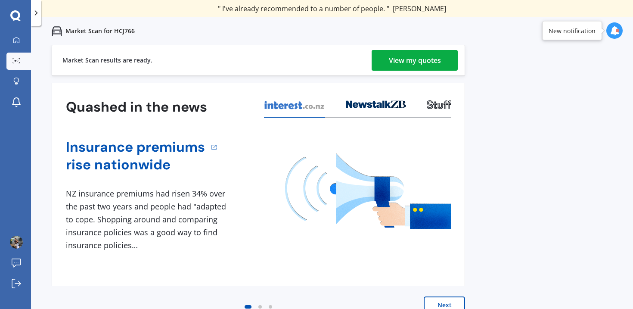
click at [397, 51] on div "View my quotes" at bounding box center [415, 60] width 52 height 21
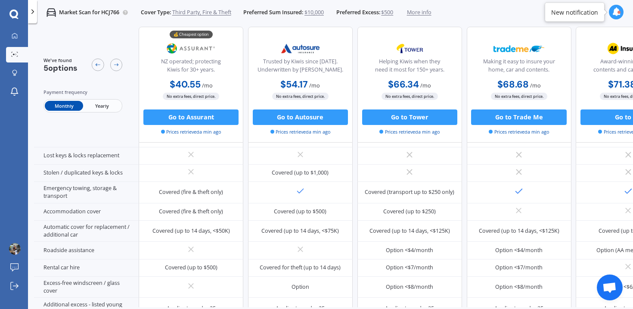
scroll to position [161, 0]
